Goal: Task Accomplishment & Management: Manage account settings

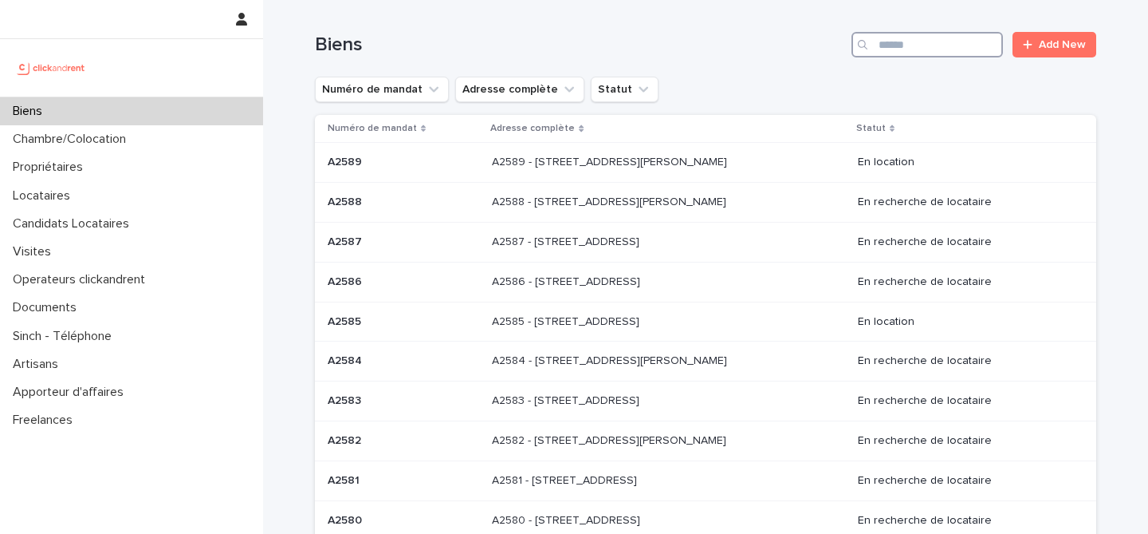
click at [915, 37] on input "Search" at bounding box center [928, 45] width 152 height 26
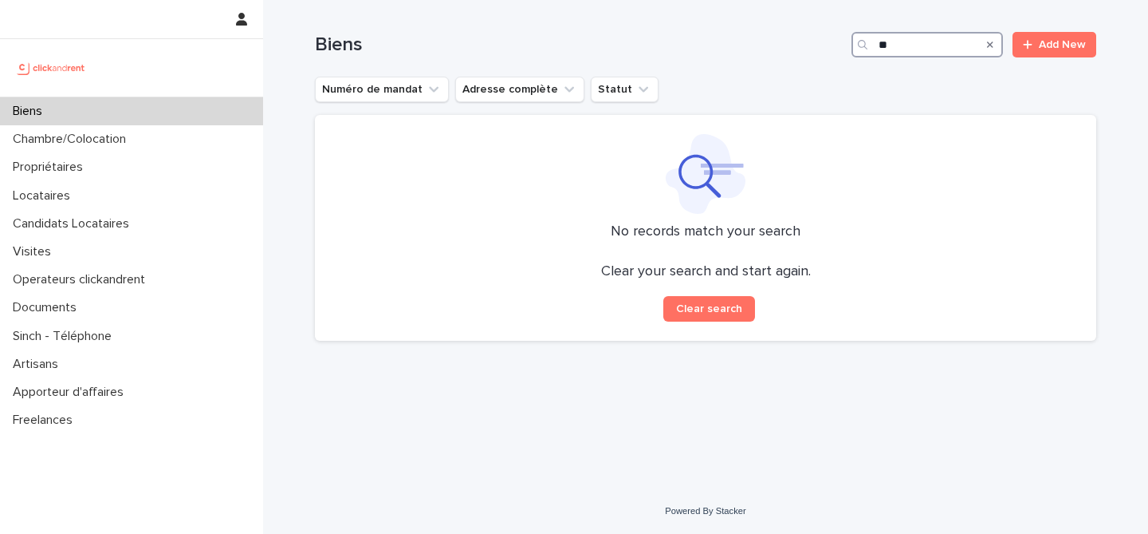
type input "*"
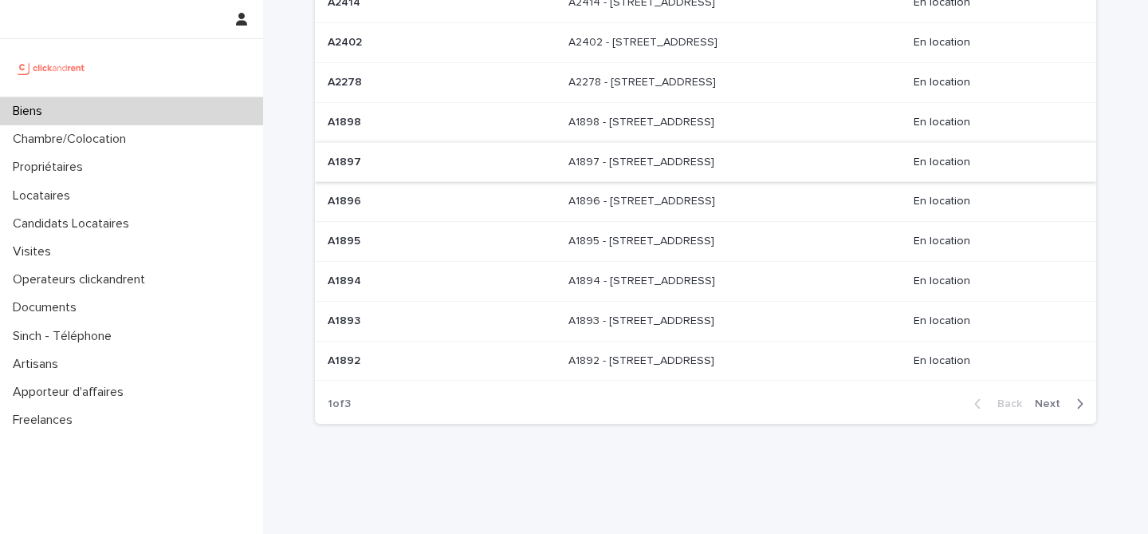
scroll to position [162, 0]
type input "*******"
click at [1032, 403] on button "Next" at bounding box center [1063, 401] width 68 height 14
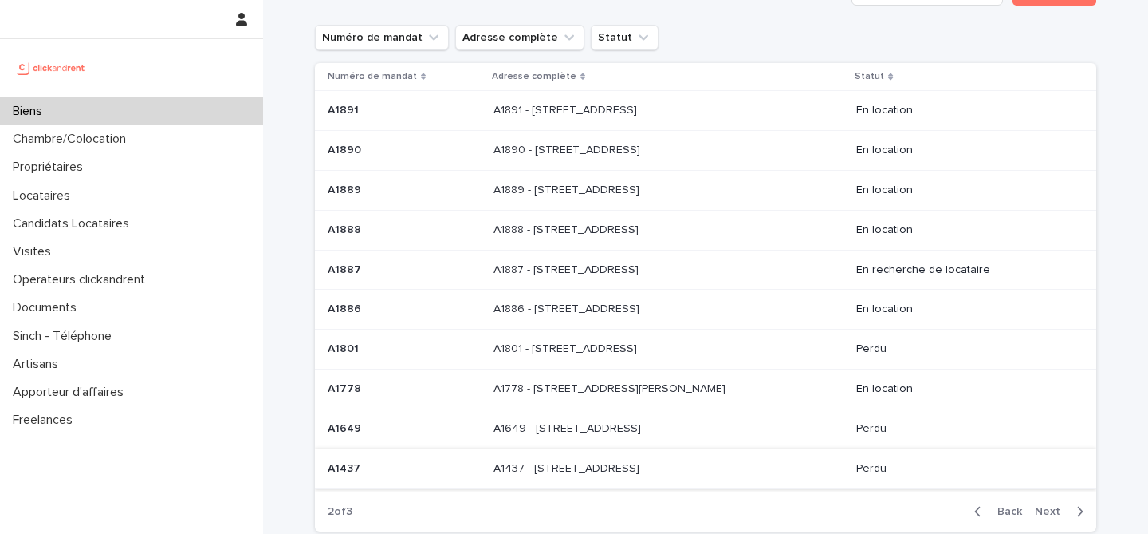
scroll to position [99, 0]
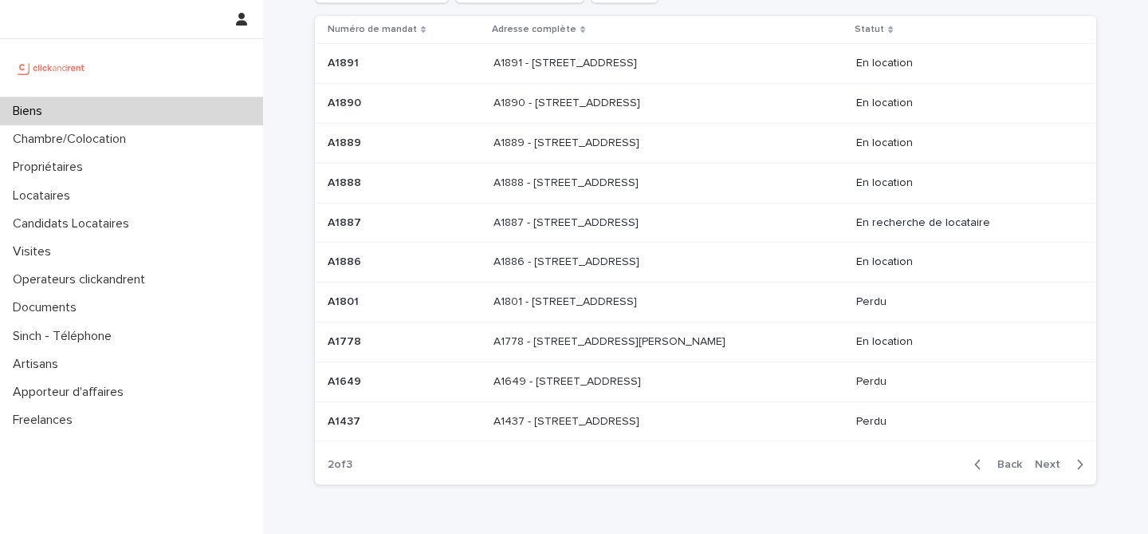
click at [1055, 455] on div "Back Next" at bounding box center [1029, 464] width 135 height 40
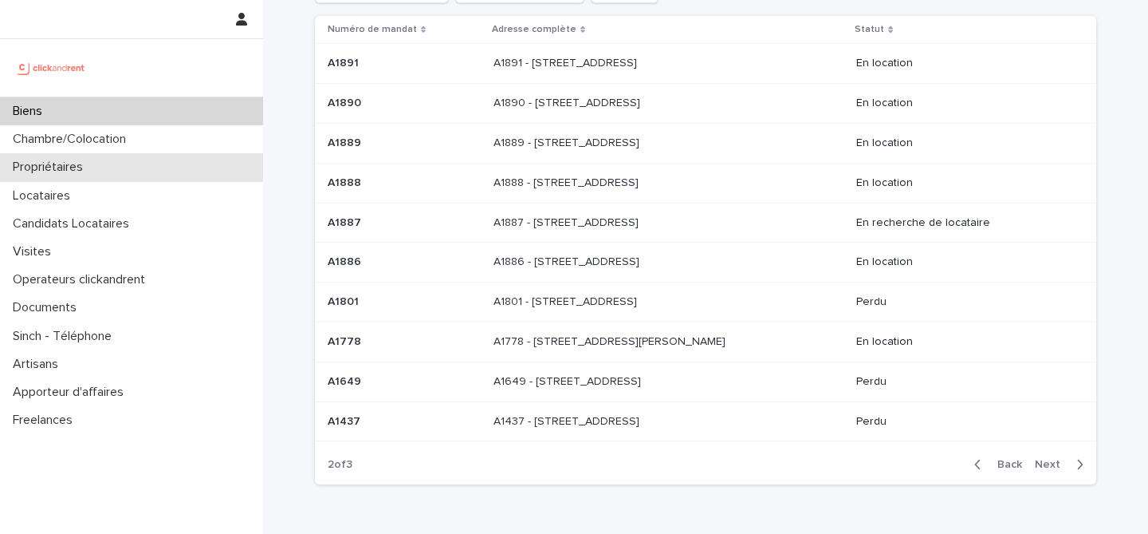
click at [92, 174] on p "Propriétaires" at bounding box center [50, 167] width 89 height 15
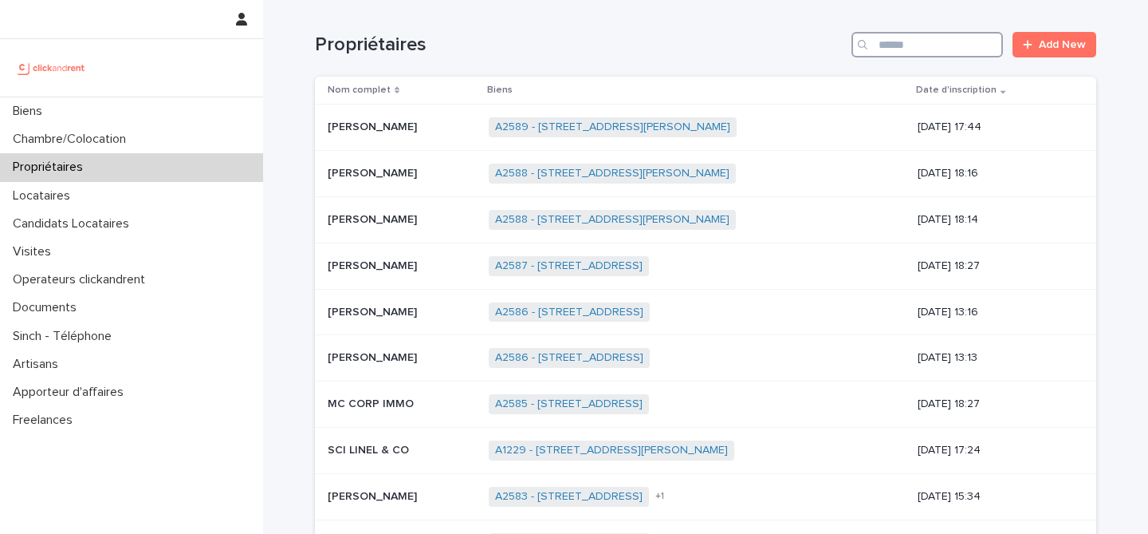
click at [911, 38] on input "Search" at bounding box center [928, 45] width 152 height 26
type input "*******"
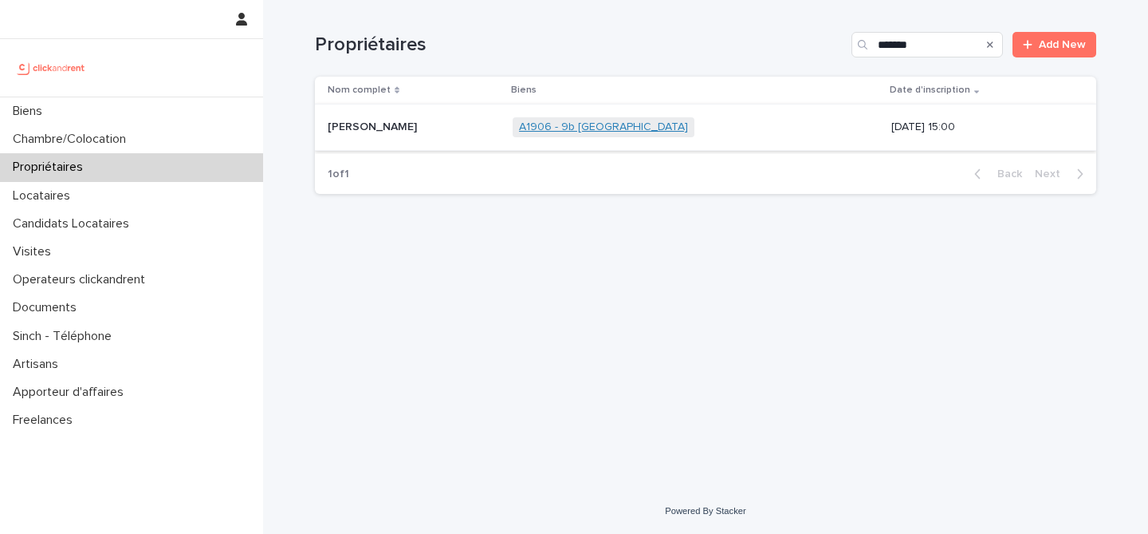
click at [519, 122] on link "A1906 - 9b [GEOGRAPHIC_DATA]" at bounding box center [603, 127] width 169 height 14
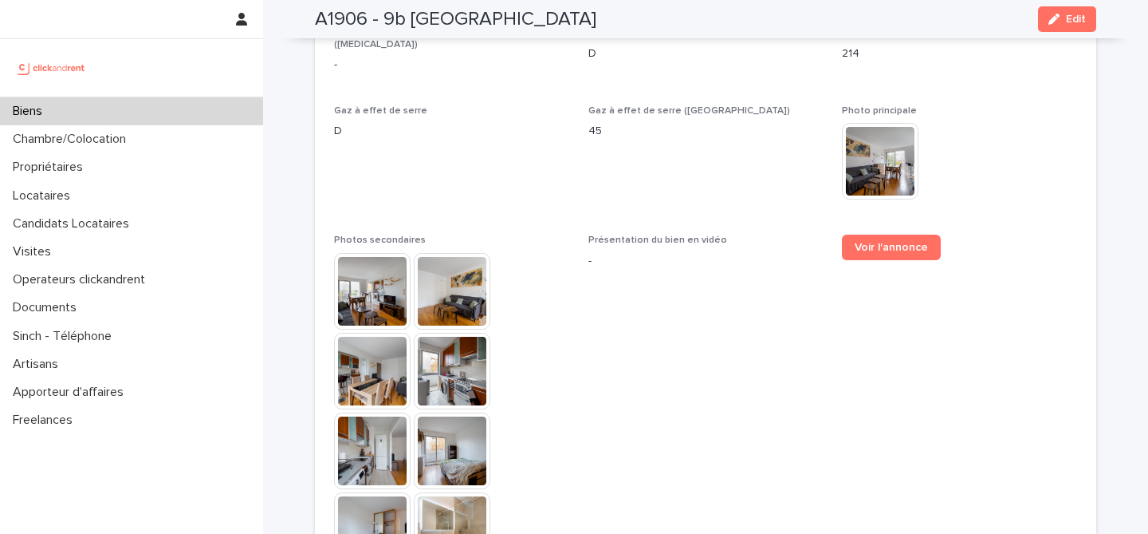
scroll to position [4232, 0]
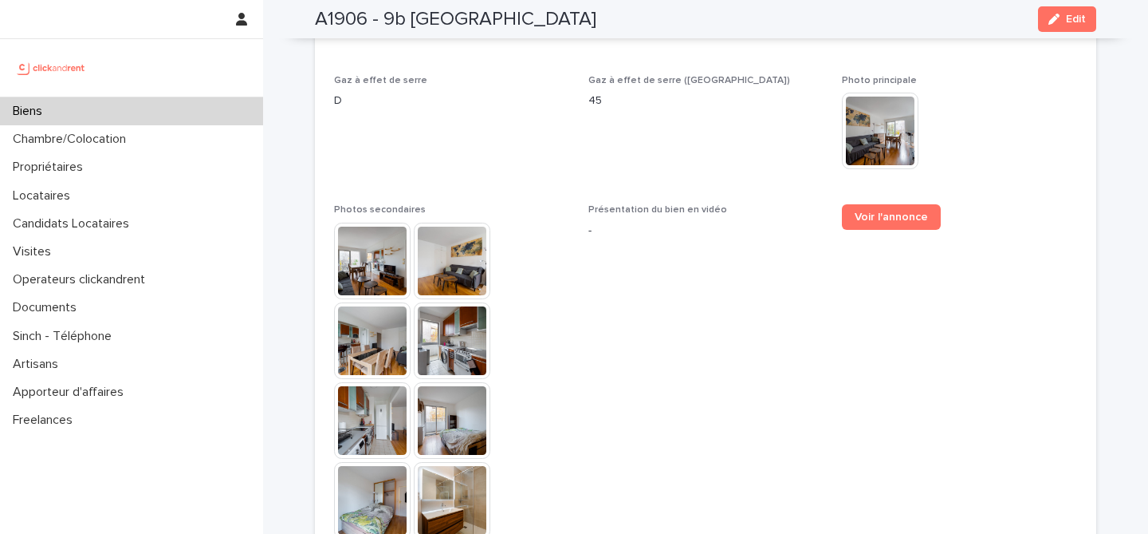
click at [370, 223] on img at bounding box center [372, 261] width 77 height 77
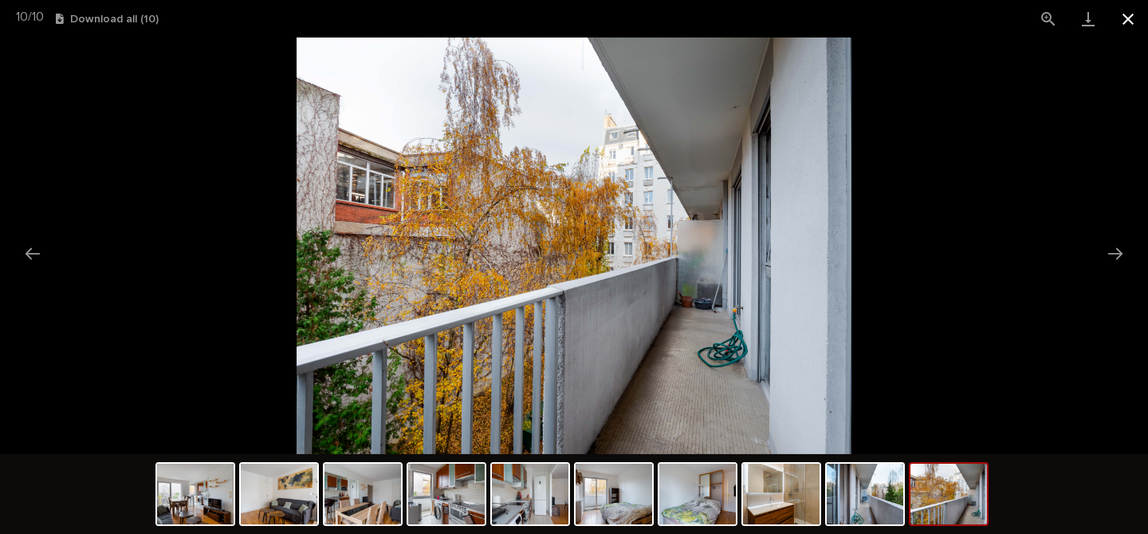
click at [1124, 7] on button "Close gallery" at bounding box center [1129, 18] width 40 height 37
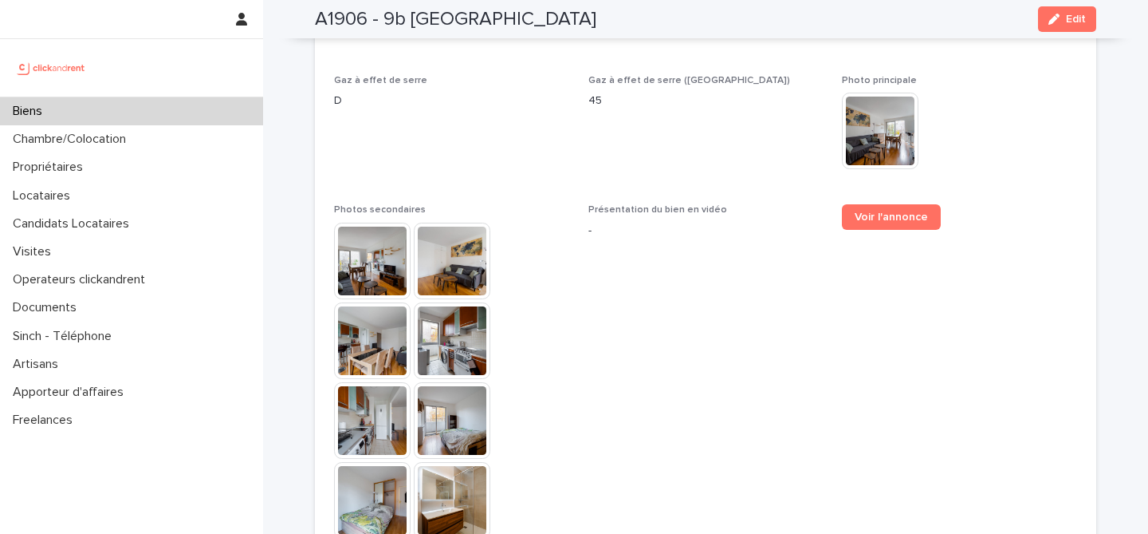
click at [1124, 7] on button "Close gallery" at bounding box center [1129, 18] width 40 height 37
click at [168, 104] on div "Biens" at bounding box center [131, 111] width 263 height 28
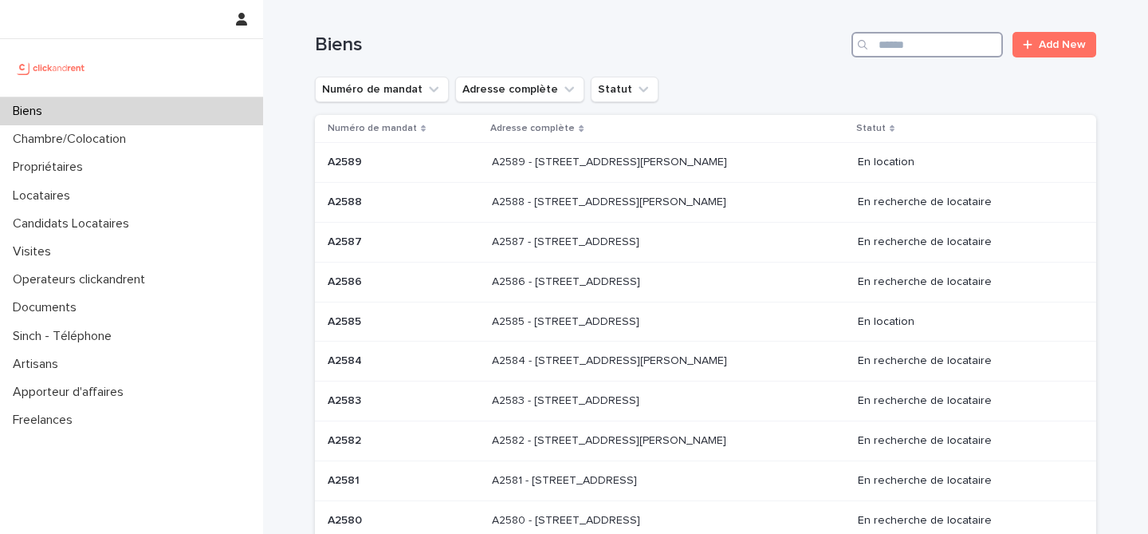
click at [916, 41] on input "Search" at bounding box center [928, 45] width 152 height 26
type input "*****"
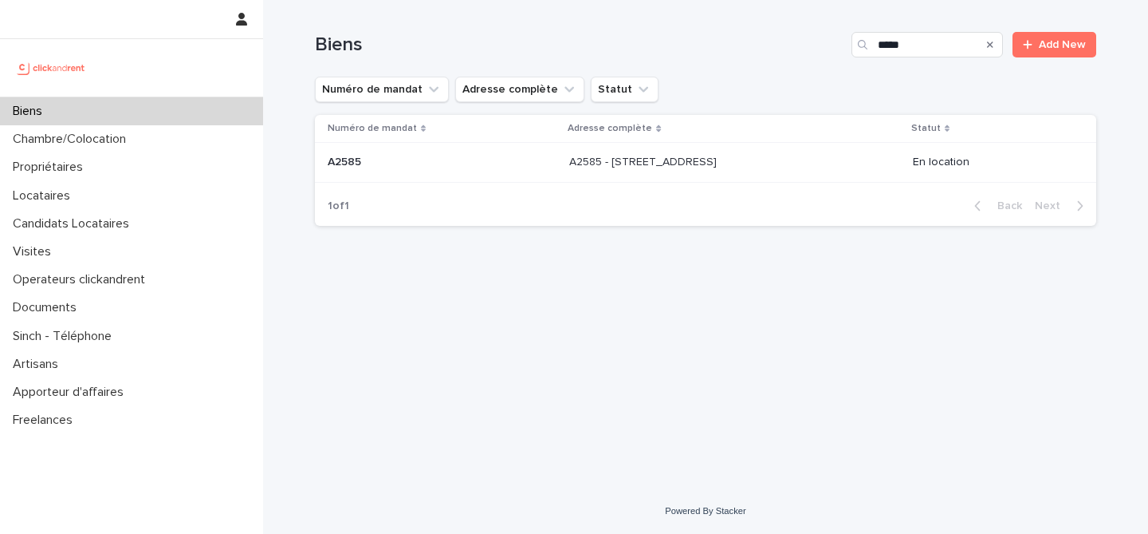
click at [798, 167] on div "A2585 - [STREET_ADDRESS] 93390 A2585 - [STREET_ADDRESS]" at bounding box center [734, 162] width 331 height 26
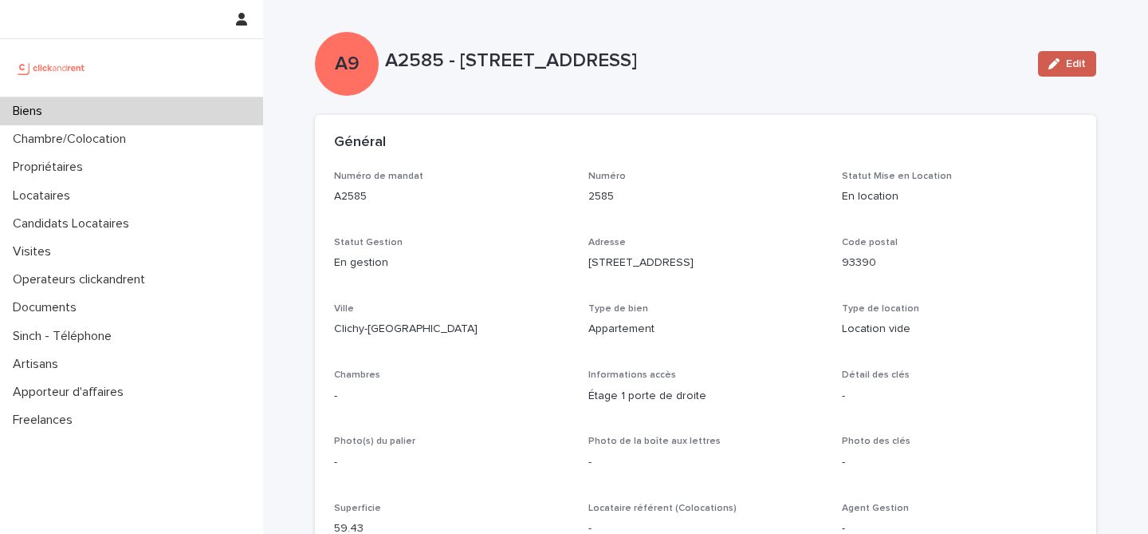
click at [1056, 67] on icon "button" at bounding box center [1054, 63] width 11 height 11
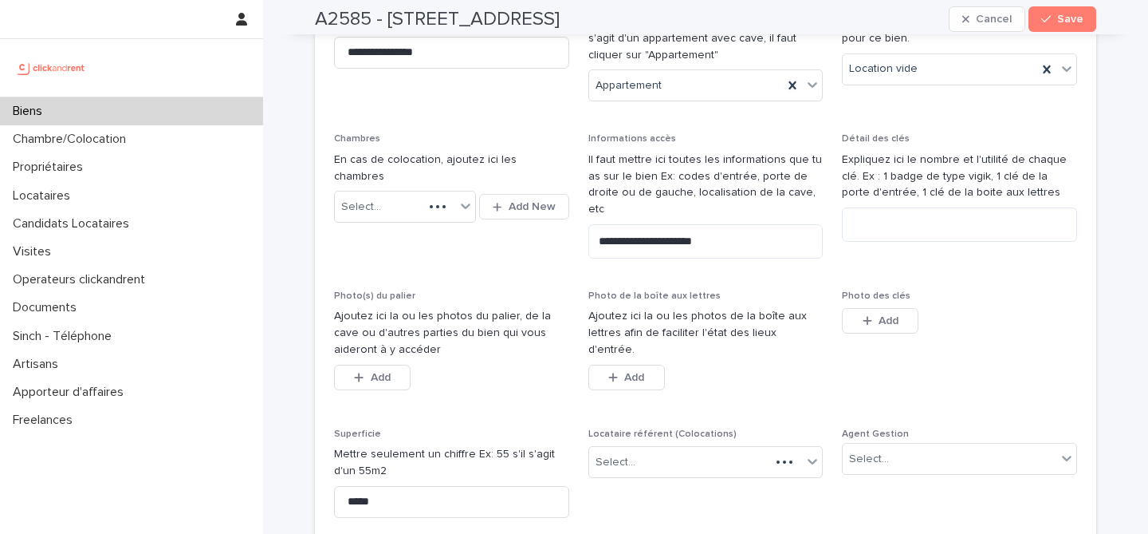
scroll to position [438, 0]
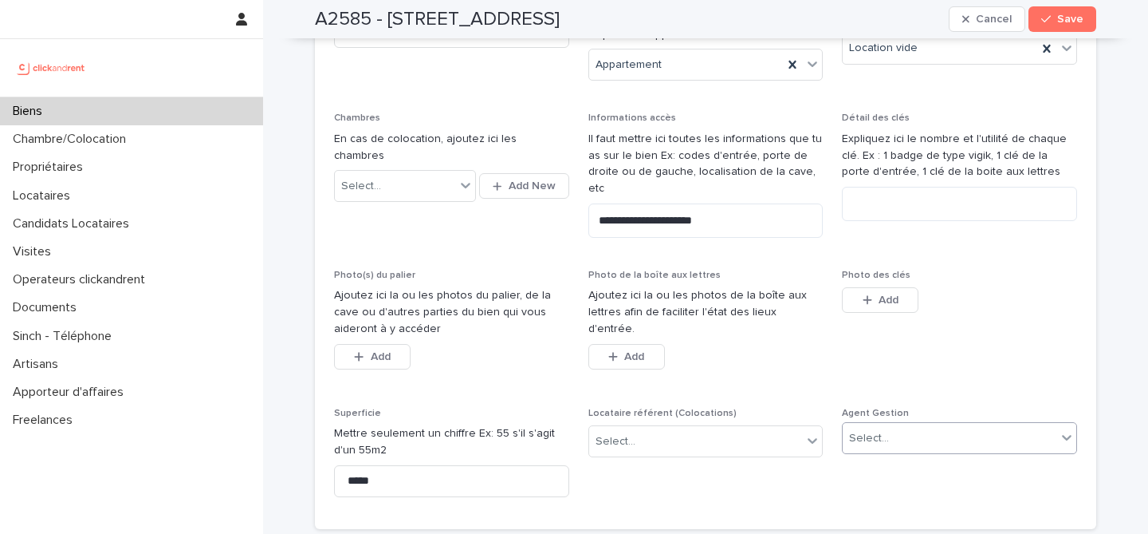
click at [880, 425] on div "Select..." at bounding box center [950, 438] width 214 height 26
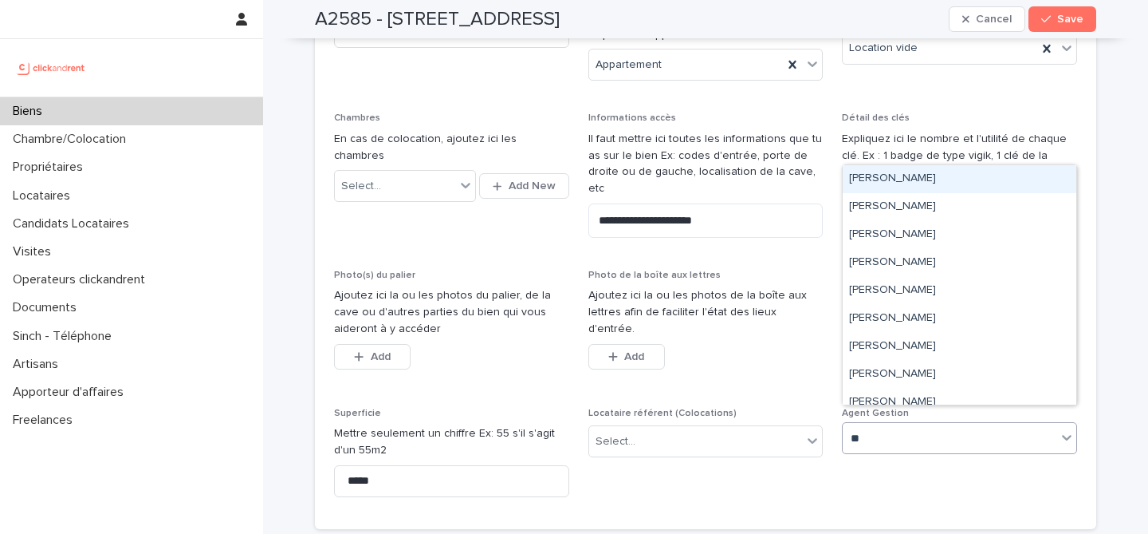
type input "***"
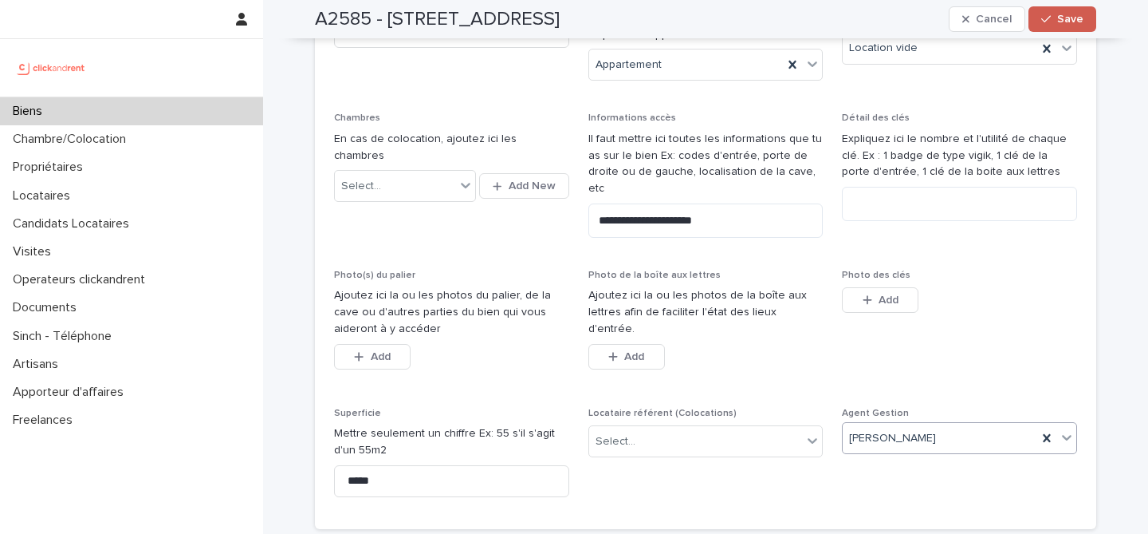
click at [1073, 17] on span "Save" at bounding box center [1070, 19] width 26 height 11
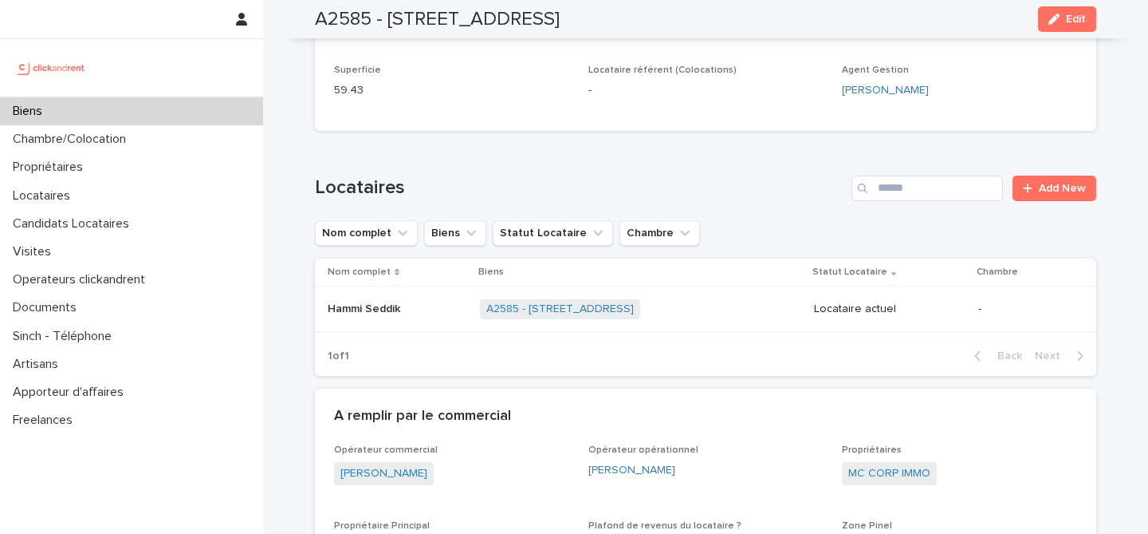
scroll to position [0, 0]
